Goal: Task Accomplishment & Management: Use online tool/utility

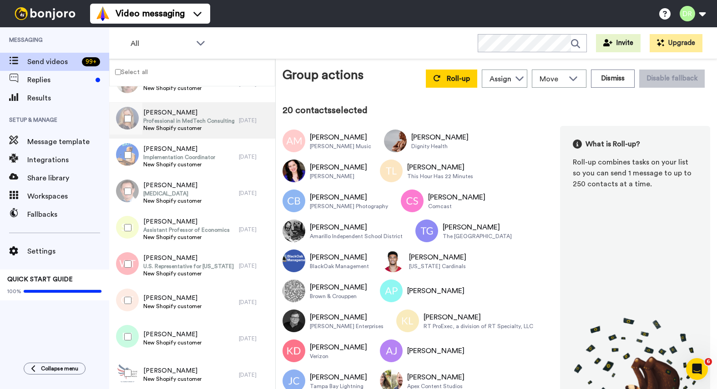
scroll to position [1059, 0]
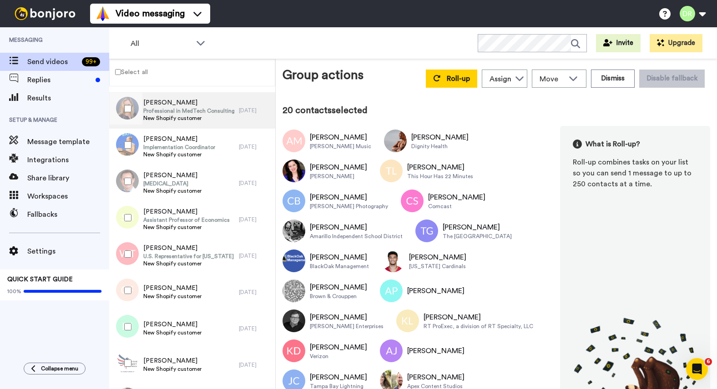
click at [165, 110] on span "Professional in MedTech Consulting" at bounding box center [188, 110] width 91 height 7
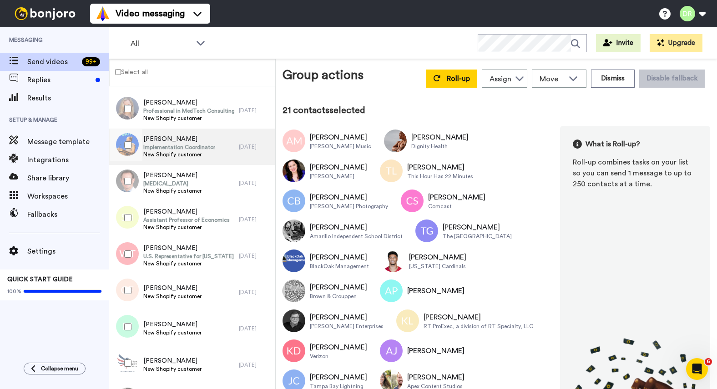
click at [158, 133] on div "[PERSON_NAME] Implementation Coordinator New Shopify customer" at bounding box center [174, 147] width 130 height 36
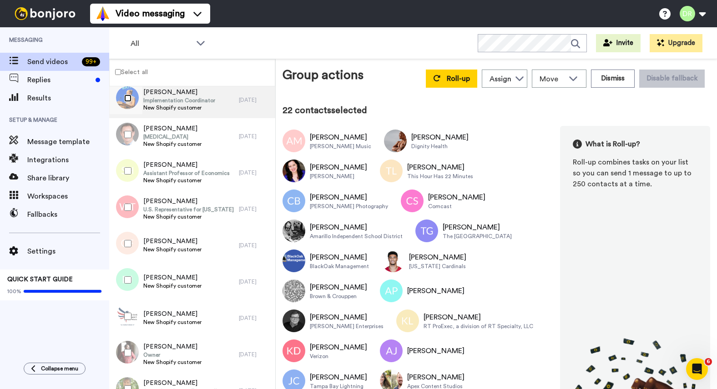
scroll to position [1107, 0]
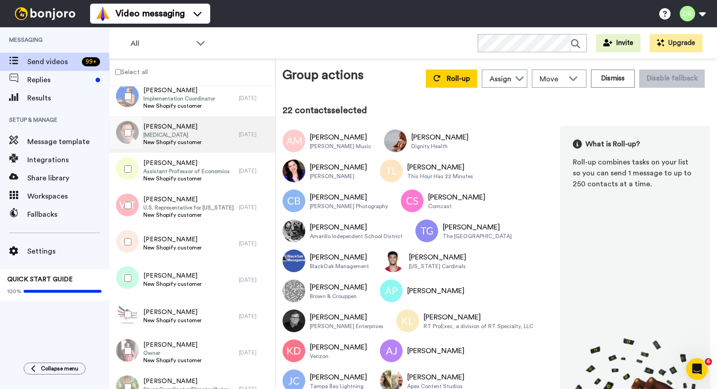
drag, startPoint x: 158, startPoint y: 137, endPoint x: 162, endPoint y: 136, distance: 4.7
click at [158, 137] on span "[MEDICAL_DATA]" at bounding box center [172, 134] width 58 height 7
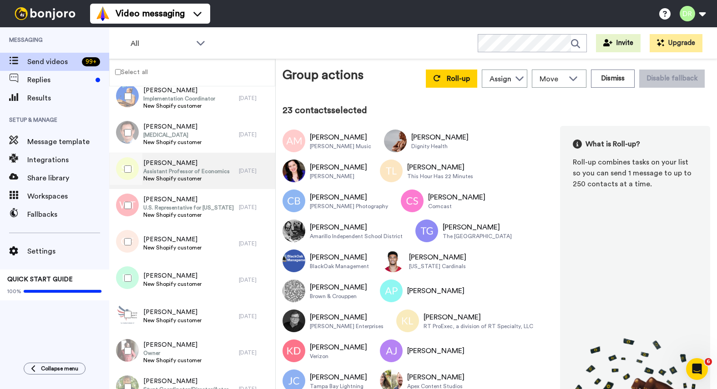
click at [173, 173] on span "Assistant Professor of Economics" at bounding box center [186, 171] width 86 height 7
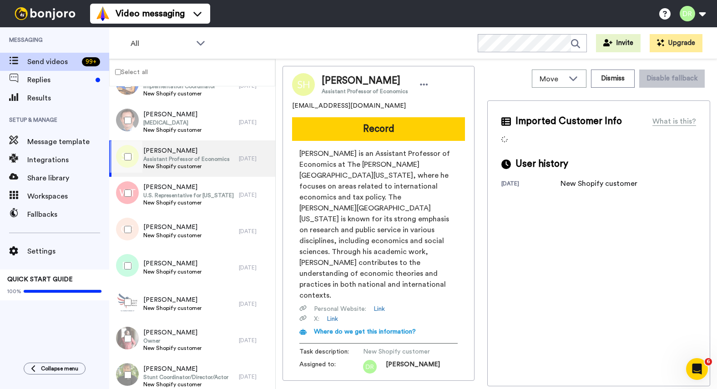
scroll to position [1122, 0]
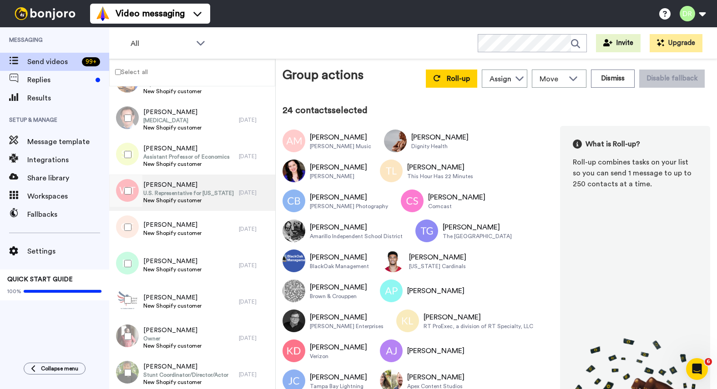
click at [161, 186] on span "[PERSON_NAME]" at bounding box center [188, 185] width 91 height 9
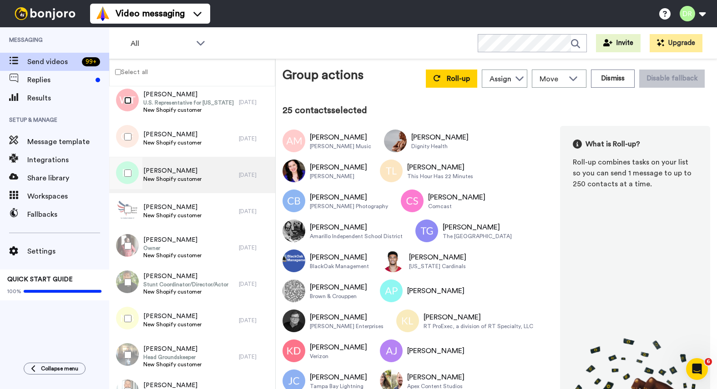
scroll to position [1216, 0]
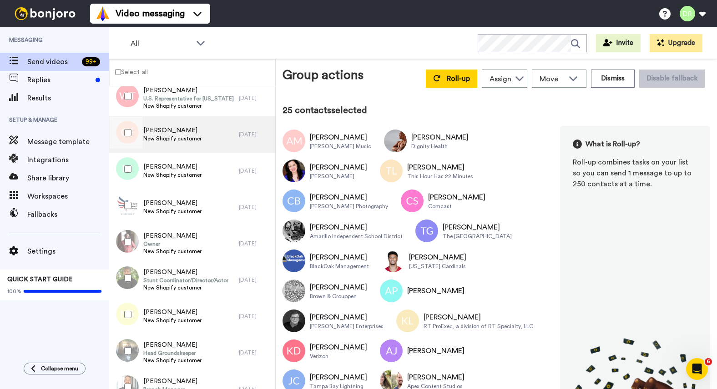
click at [162, 133] on span "[PERSON_NAME]" at bounding box center [172, 130] width 58 height 9
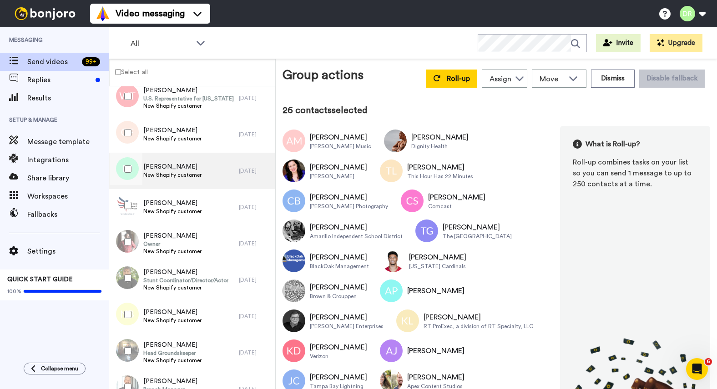
click at [158, 166] on span "[PERSON_NAME]" at bounding box center [172, 166] width 58 height 9
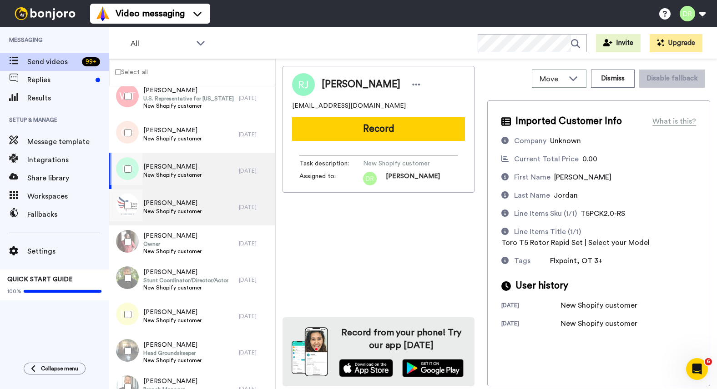
click at [166, 201] on span "[PERSON_NAME]" at bounding box center [172, 203] width 58 height 9
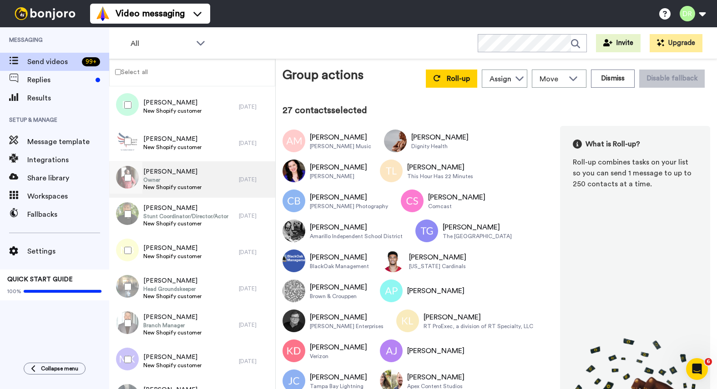
click at [155, 177] on span "Owner" at bounding box center [172, 180] width 58 height 7
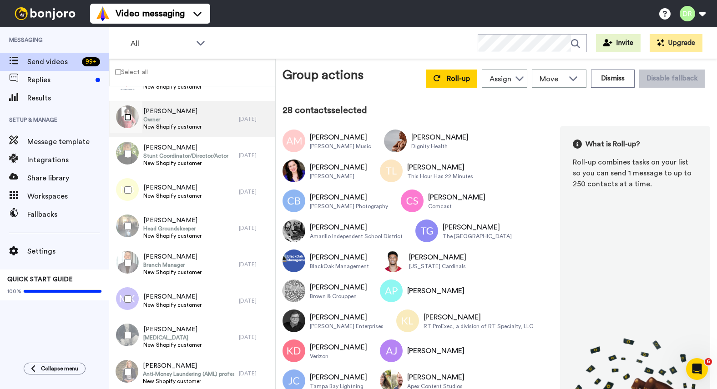
scroll to position [1342, 0]
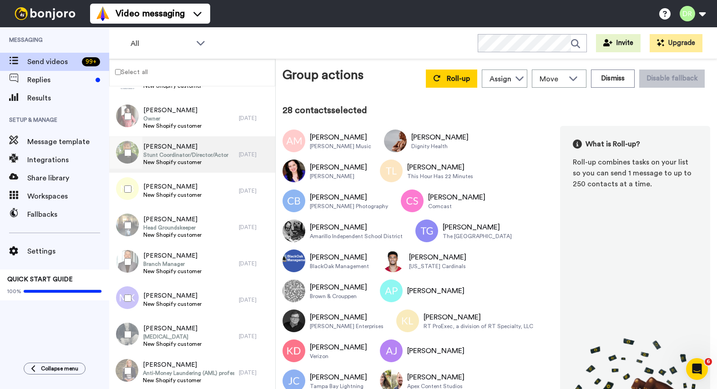
click at [168, 156] on span "Stunt Coordinator/Director/Actor" at bounding box center [185, 154] width 85 height 7
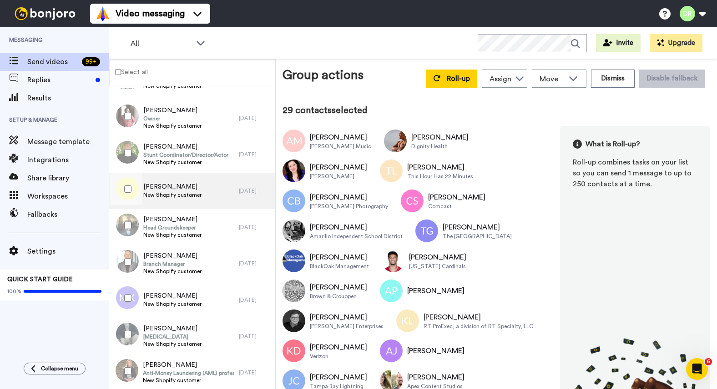
click at [156, 184] on span "[PERSON_NAME]" at bounding box center [172, 186] width 58 height 9
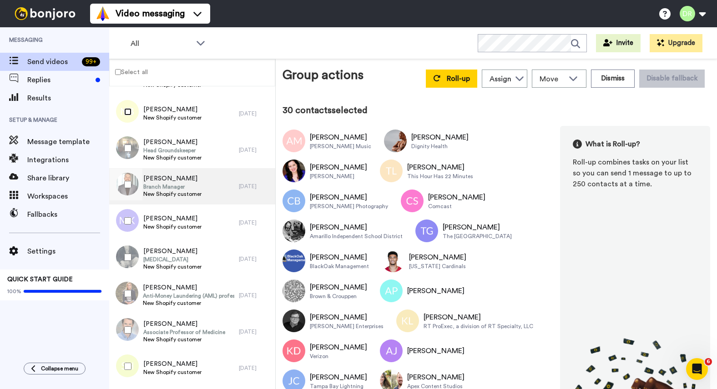
scroll to position [1424, 0]
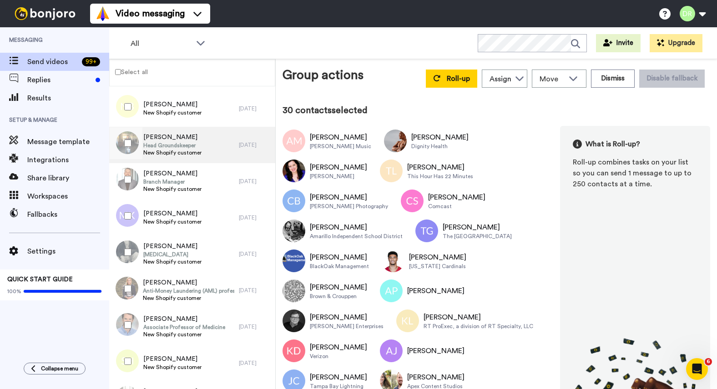
click at [168, 141] on span "[PERSON_NAME]" at bounding box center [172, 137] width 58 height 9
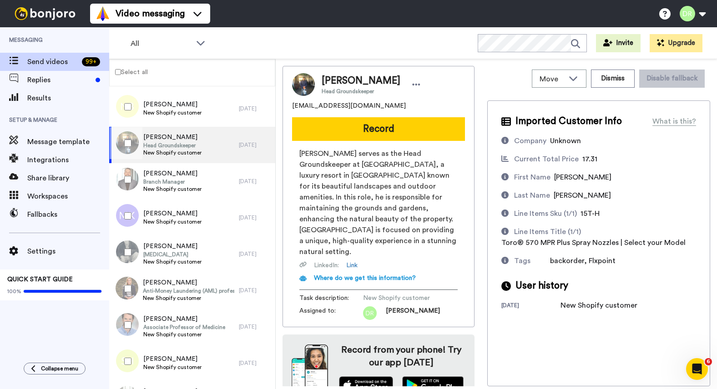
scroll to position [6, 0]
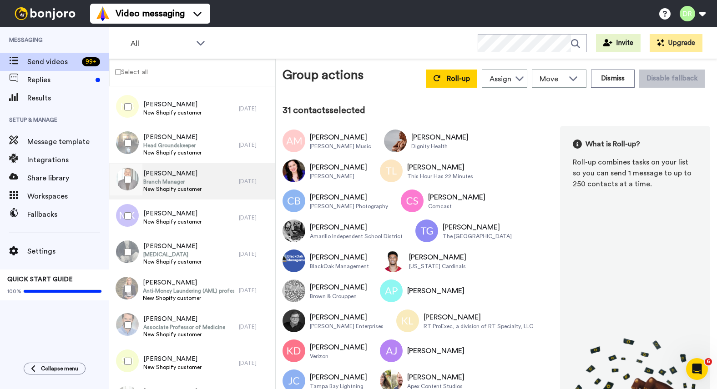
click at [177, 177] on span "[PERSON_NAME]" at bounding box center [172, 173] width 58 height 9
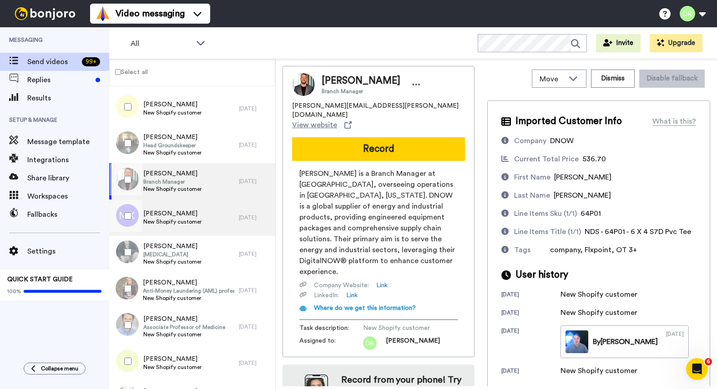
click at [177, 211] on span "[PERSON_NAME]" at bounding box center [172, 213] width 58 height 9
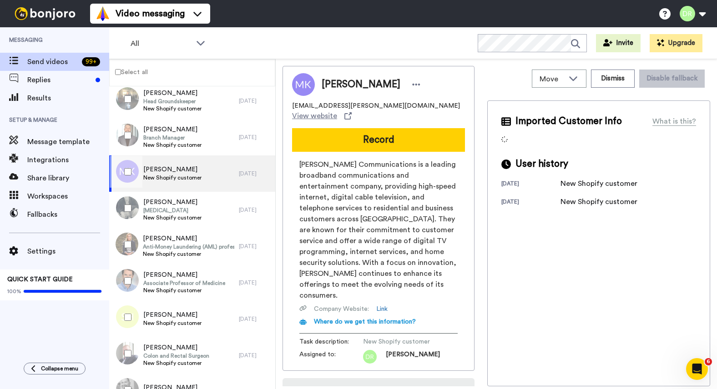
scroll to position [1470, 0]
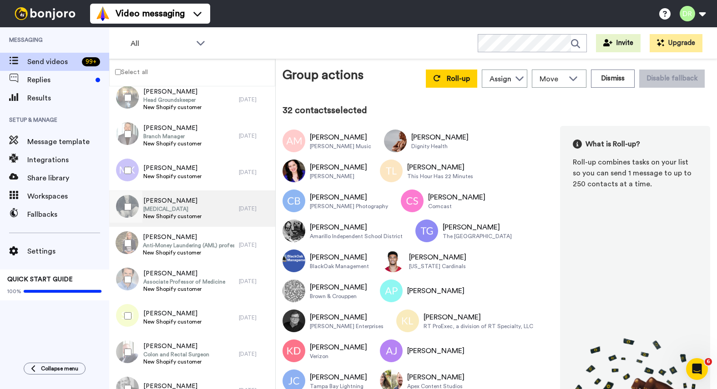
click at [158, 207] on span "[MEDICAL_DATA]" at bounding box center [172, 209] width 58 height 7
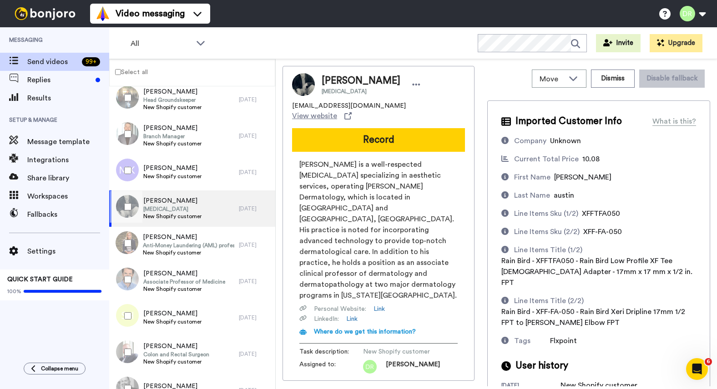
scroll to position [29, 0]
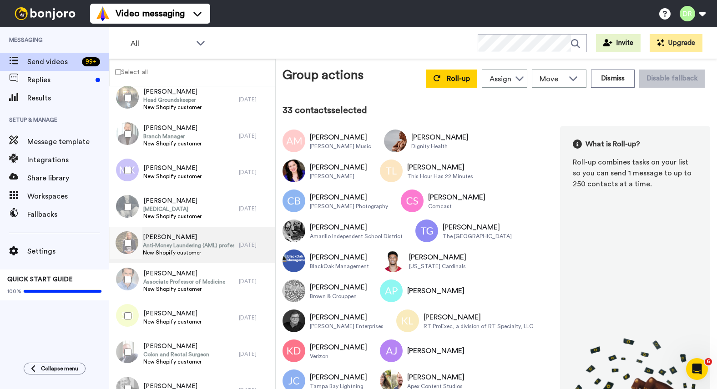
click at [170, 244] on span "Anti-Money Laundering (AML) professional" at bounding box center [188, 245] width 91 height 7
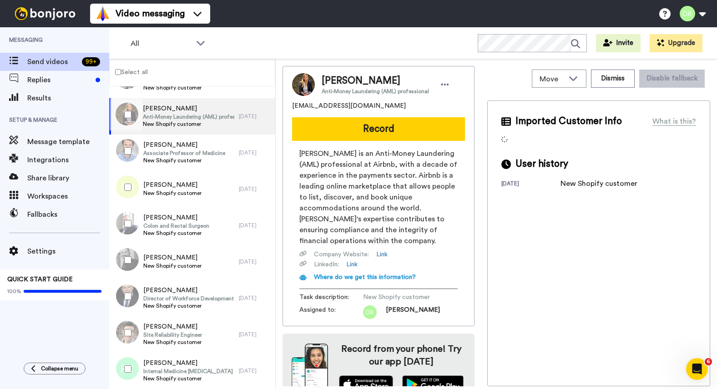
scroll to position [1610, 0]
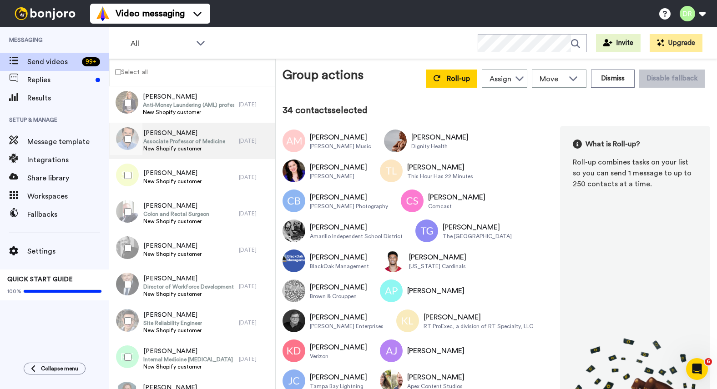
drag, startPoint x: 158, startPoint y: 126, endPoint x: 158, endPoint y: 134, distance: 8.2
click at [158, 126] on div "[PERSON_NAME] Associate Professor of Medicine New Shopify customer" at bounding box center [174, 141] width 130 height 36
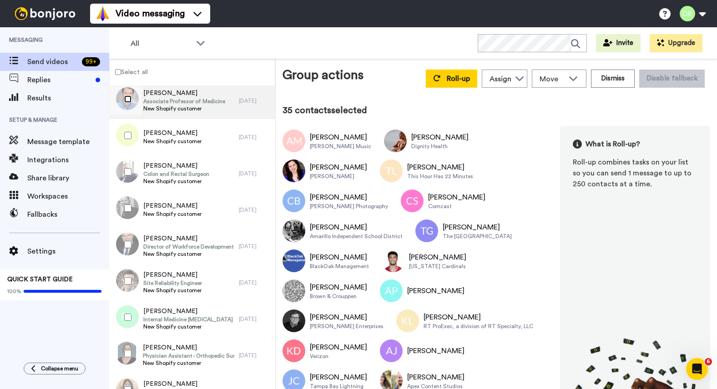
scroll to position [1677, 0]
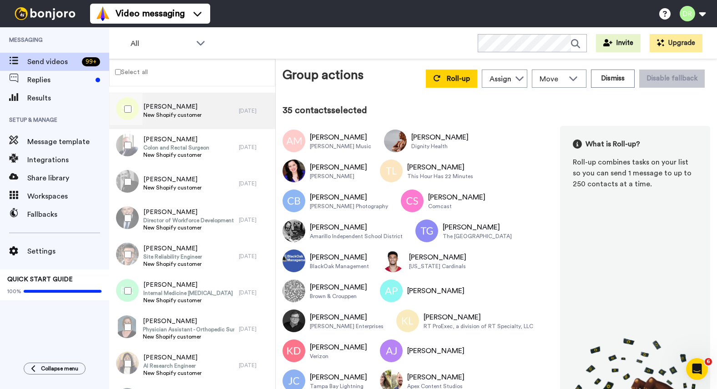
click at [191, 109] on span "[PERSON_NAME]" at bounding box center [172, 106] width 58 height 9
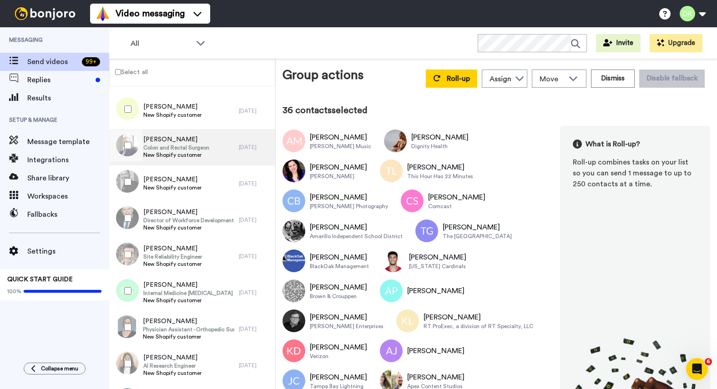
click at [176, 149] on span "Colon and Rectal Surgeon" at bounding box center [176, 147] width 66 height 7
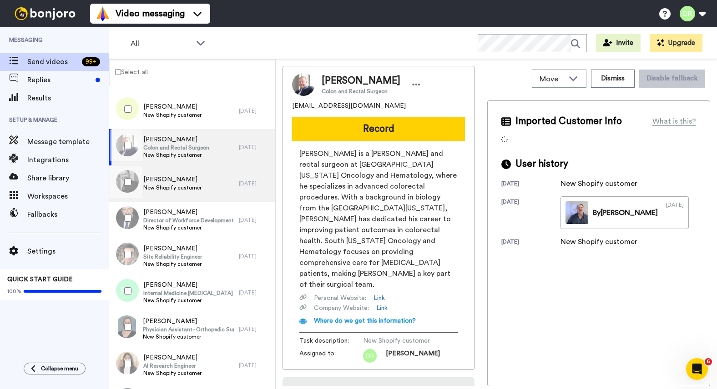
click at [180, 178] on span "[PERSON_NAME]" at bounding box center [172, 179] width 58 height 9
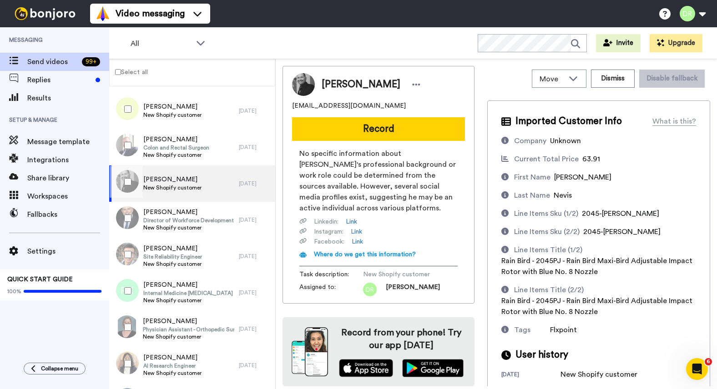
scroll to position [8, 0]
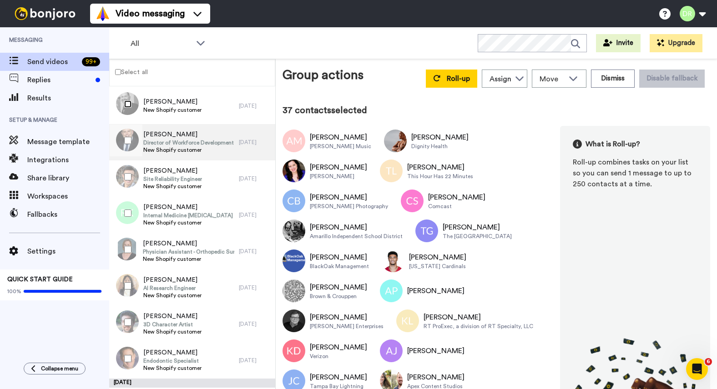
scroll to position [1760, 0]
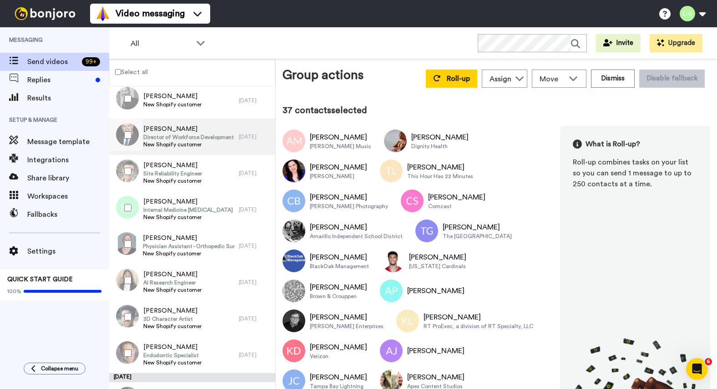
click at [174, 125] on span "[PERSON_NAME]" at bounding box center [188, 129] width 91 height 9
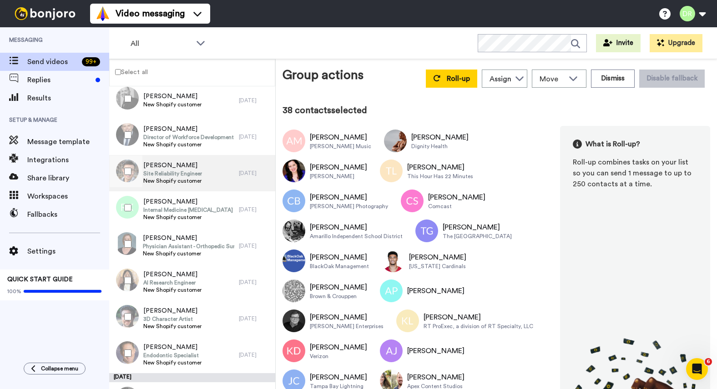
click at [157, 161] on span "[PERSON_NAME]" at bounding box center [172, 165] width 59 height 9
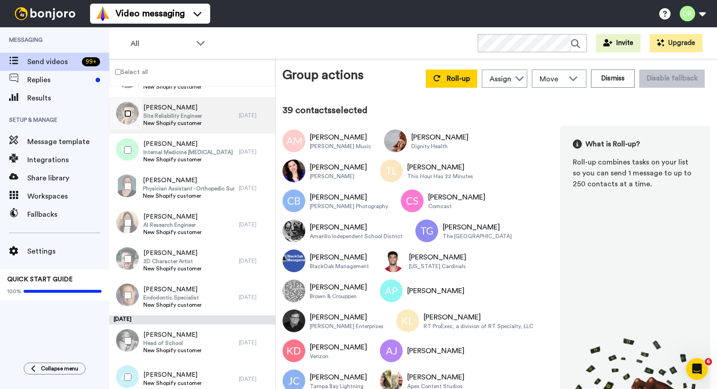
scroll to position [1850, 0]
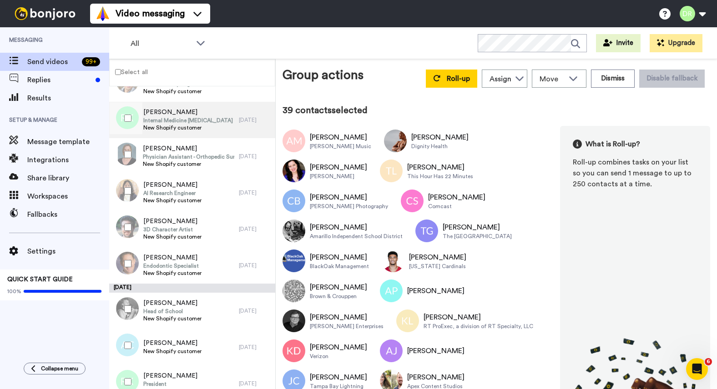
click at [174, 114] on span "[PERSON_NAME]" at bounding box center [188, 112] width 90 height 9
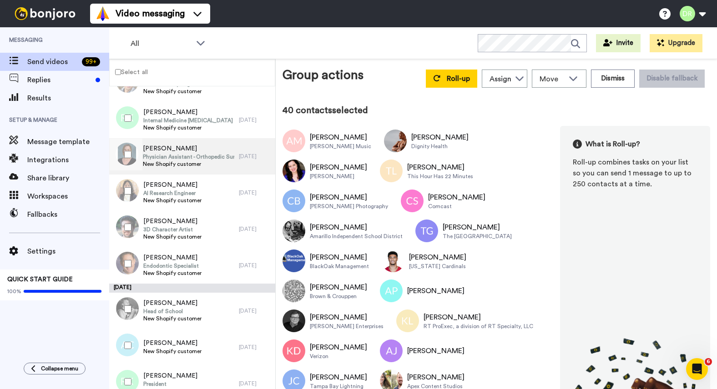
click at [166, 155] on span "Physician Assistant - Orthopedic Surgery" at bounding box center [188, 156] width 91 height 7
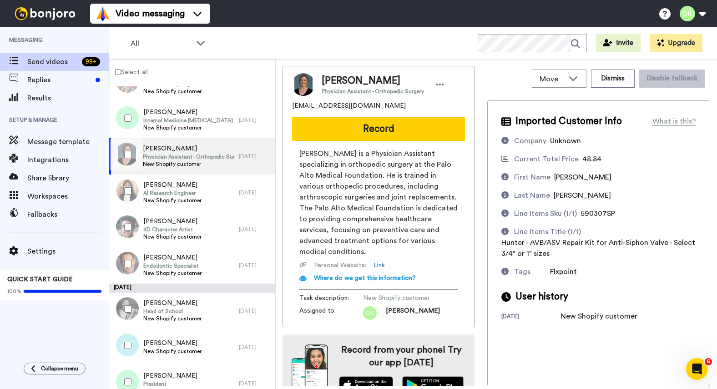
scroll to position [17, 0]
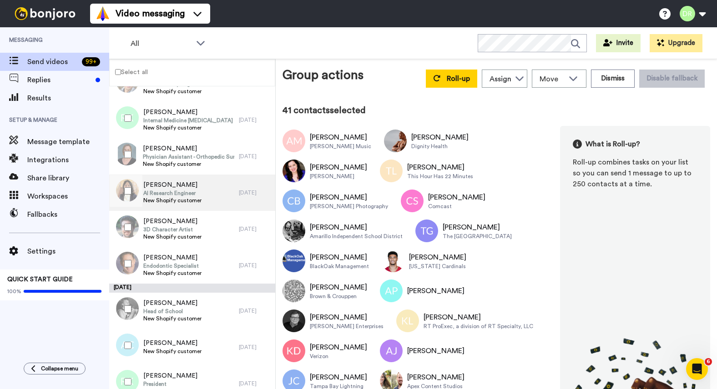
click at [157, 184] on span "[PERSON_NAME]" at bounding box center [172, 185] width 58 height 9
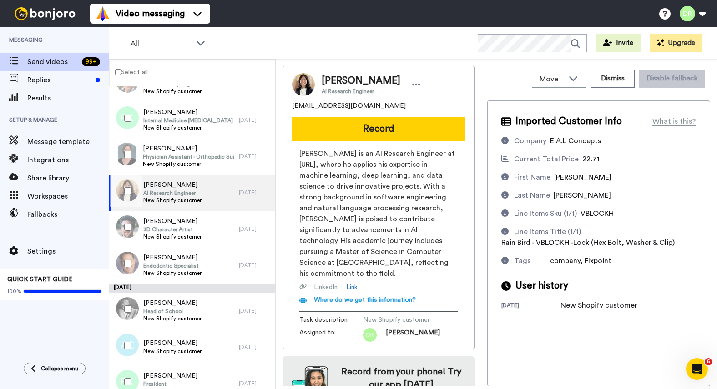
click at [123, 192] on div at bounding box center [126, 191] width 33 height 32
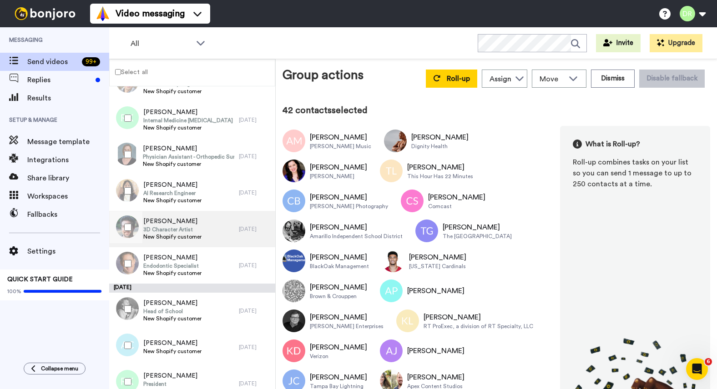
click at [157, 227] on span "3D Character Artist" at bounding box center [172, 229] width 58 height 7
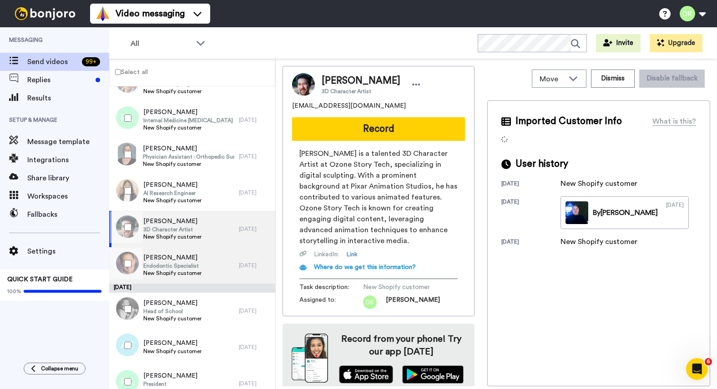
click at [164, 262] on span "Endodontic Specialist" at bounding box center [172, 265] width 58 height 7
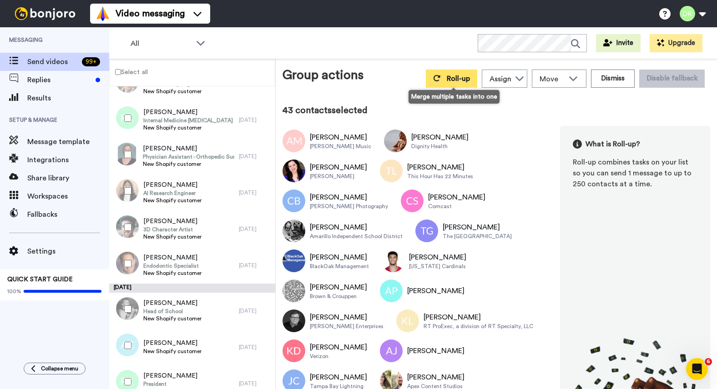
click at [451, 77] on span "Roll-up" at bounding box center [458, 78] width 23 height 7
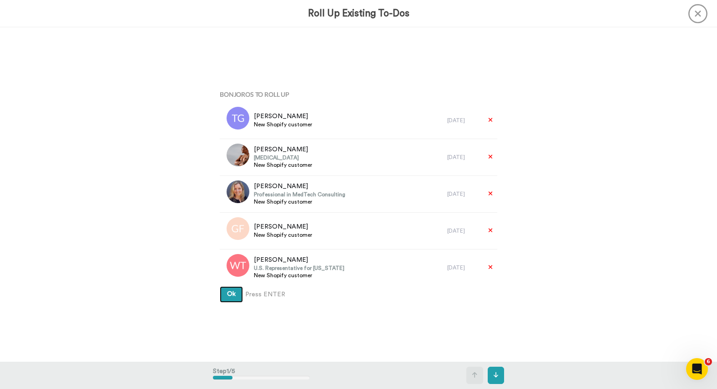
click at [227, 293] on span "Ok" at bounding box center [231, 294] width 9 height 6
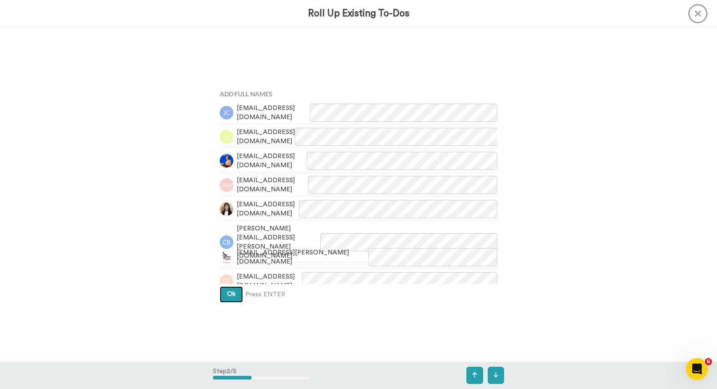
click at [227, 295] on span "Ok" at bounding box center [231, 294] width 9 height 6
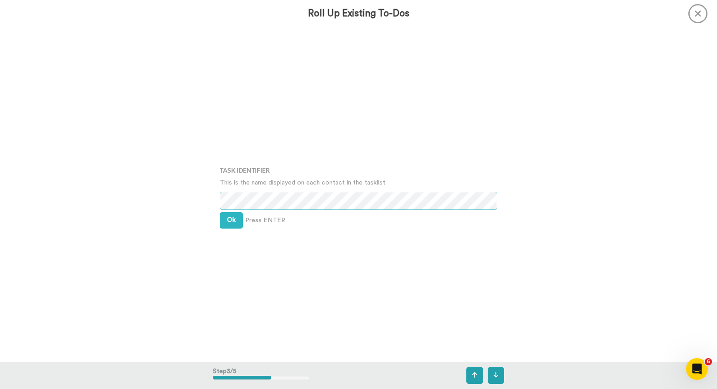
scroll to position [670, 0]
click at [226, 217] on button "Ok" at bounding box center [231, 219] width 23 height 16
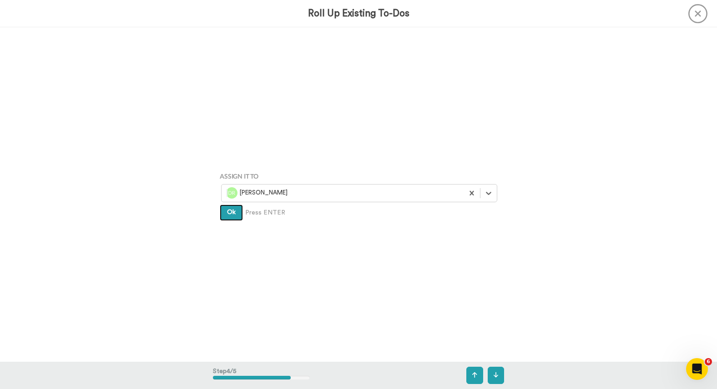
click at [227, 215] on span "Ok" at bounding box center [231, 212] width 9 height 6
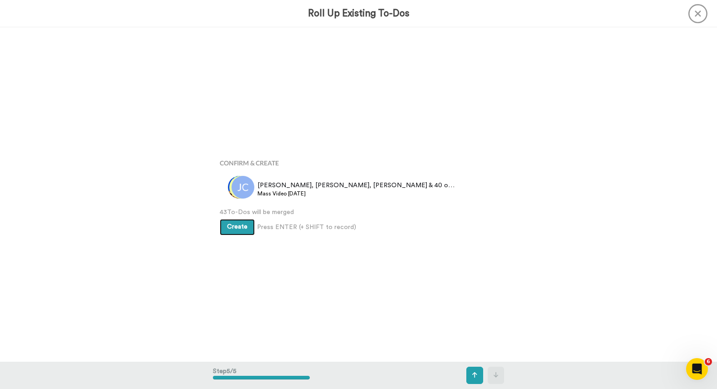
scroll to position [1338, 0]
click at [242, 226] on span "Create" at bounding box center [237, 226] width 20 height 6
